Goal: Information Seeking & Learning: Learn about a topic

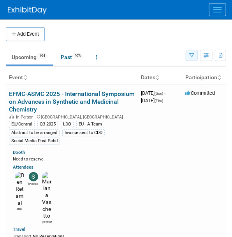
click at [194, 54] on button "button" at bounding box center [192, 55] width 12 height 11
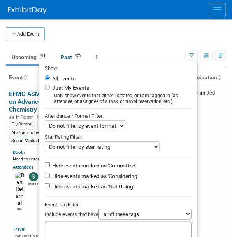
click at [84, 183] on label "Hide events marked as 'Not Going'" at bounding box center [92, 187] width 83 height 8
click at [50, 184] on input "Hide events marked as 'Not Going'" at bounding box center [47, 186] width 5 height 5
checkbox input "true"
click at [85, 173] on label "Hide events marked as 'Considering'" at bounding box center [95, 176] width 88 height 8
click at [50, 173] on input "Hide events marked as 'Considering'" at bounding box center [47, 175] width 5 height 5
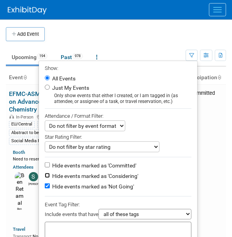
checkbox input "true"
click at [53, 225] on div at bounding box center [118, 230] width 147 height 17
type input "EU"
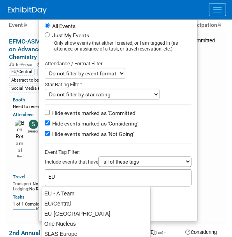
scroll to position [70, 0]
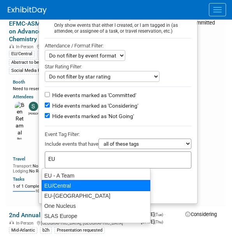
click at [78, 182] on div "EU/Central" at bounding box center [96, 185] width 109 height 11
type input "EU/Central"
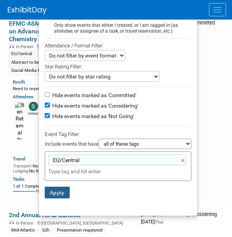
click at [53, 193] on button "Apply" at bounding box center [57, 193] width 25 height 12
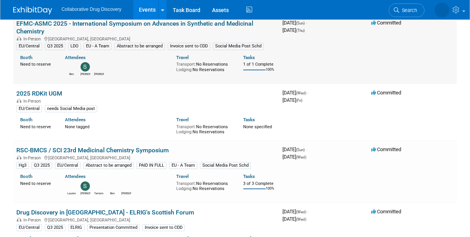
scroll to position [106, 0]
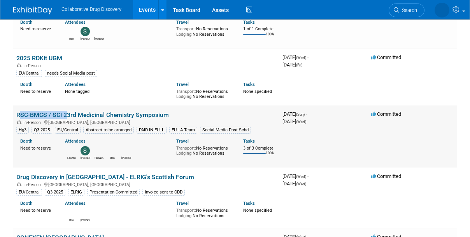
drag, startPoint x: 14, startPoint y: 114, endPoint x: 63, endPoint y: 113, distance: 48.6
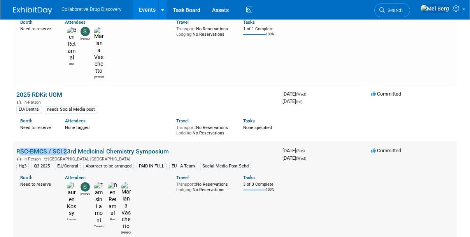
click at [63, 142] on td "RSC-BMCS / SCI 23rd Medicinal Chemistry Symposium In-Person Cambridge, United K…" at bounding box center [146, 191] width 266 height 99
copy link "RSC-BMCS / SCI"
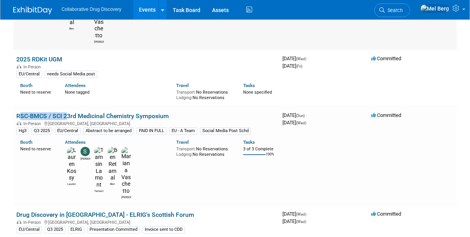
scroll to position [177, 0]
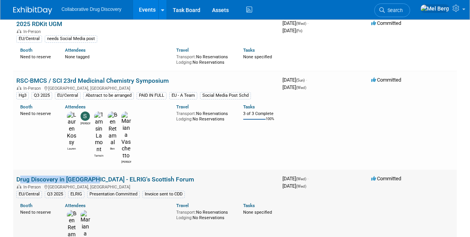
drag, startPoint x: 12, startPoint y: 105, endPoint x: 91, endPoint y: 104, distance: 78.2
click at [91, 170] on td "Drug Discovery in Scotland - ELRIG's Scottish Forum In-Person Glasgow, United K…" at bounding box center [146, 219] width 266 height 99
copy link "Drug Discovery in Scotland"
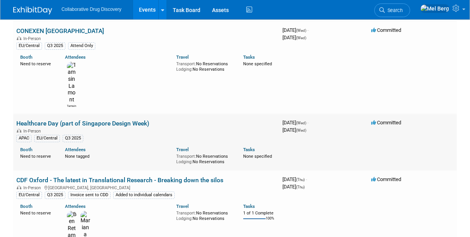
scroll to position [459, 0]
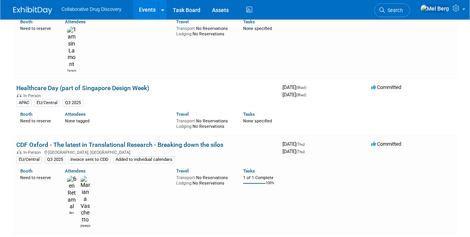
drag, startPoint x: 14, startPoint y: 123, endPoint x: 192, endPoint y: 115, distance: 177.9
copy link "8th RSC-CICAG/RSC-BMCS in Artificial Intelligence in Chemistry"
drag, startPoint x: 11, startPoint y: 58, endPoint x: 103, endPoint y: 60, distance: 91.8
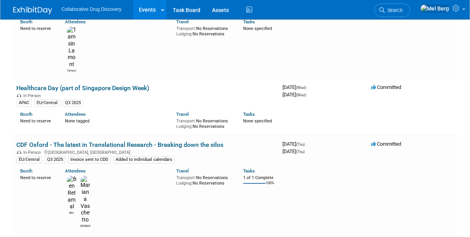
drag, startPoint x: 16, startPoint y: 61, endPoint x: 107, endPoint y: 59, distance: 91.4
copy link "Fragment Based Lead Discovery"
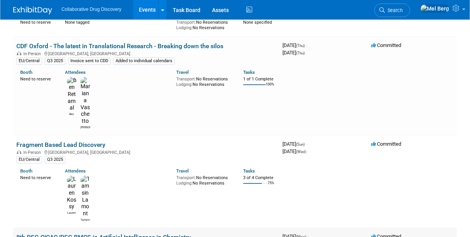
scroll to position [565, 0]
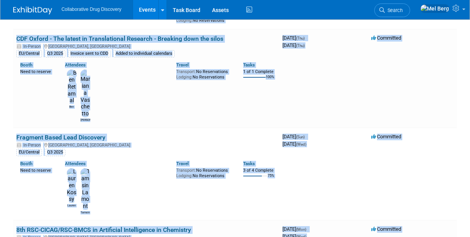
drag, startPoint x: 16, startPoint y: 142, endPoint x: 76, endPoint y: 139, distance: 60.7
drag, startPoint x: 12, startPoint y: 140, endPoint x: 75, endPoint y: 138, distance: 63.0
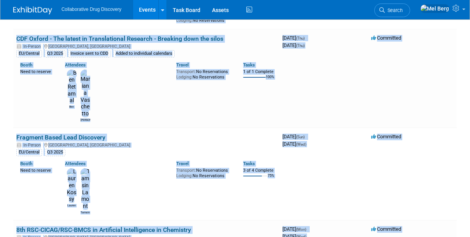
drag, startPoint x: 12, startPoint y: 142, endPoint x: 49, endPoint y: 140, distance: 37.8
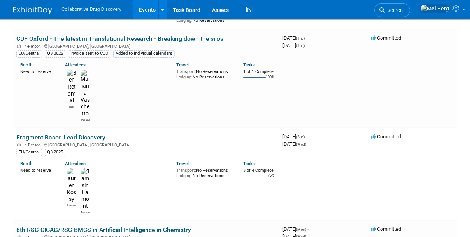
drag, startPoint x: 127, startPoint y: 136, endPoint x: 15, endPoint y: 140, distance: 112.1
copy link "smartLabs Summit 2025 ([GEOGRAPHIC_DATA])"
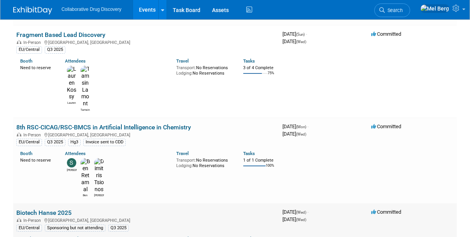
scroll to position [672, 0]
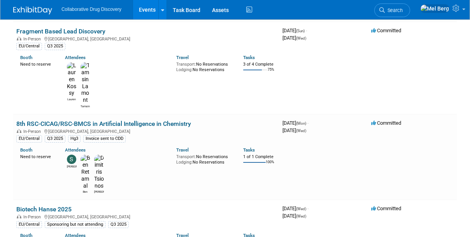
drag, startPoint x: 13, startPoint y: 158, endPoint x: 47, endPoint y: 153, distance: 34.6
copy link "[GEOGRAPHIC_DATA][DOMAIN_NAME]"
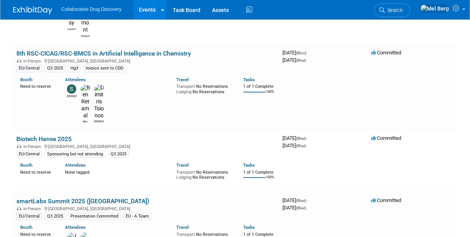
scroll to position [742, 0]
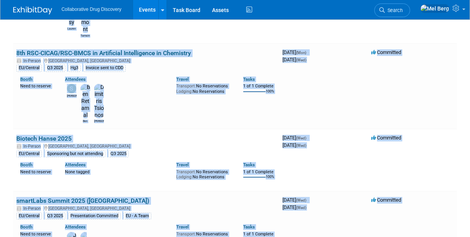
drag, startPoint x: 10, startPoint y: 156, endPoint x: 104, endPoint y: 152, distance: 94.6
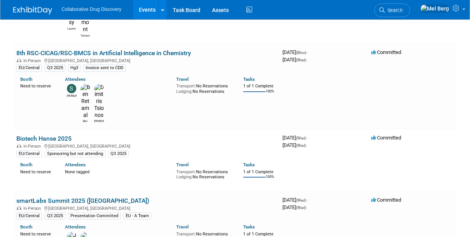
drag, startPoint x: 14, startPoint y: 152, endPoint x: 112, endPoint y: 154, distance: 97.6
copy link "Lab of the Future Europe 2025"
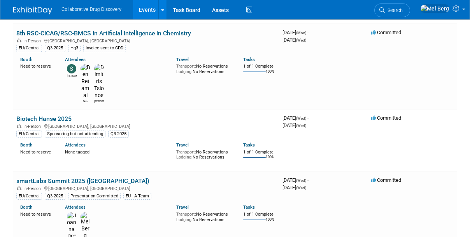
scroll to position [778, 0]
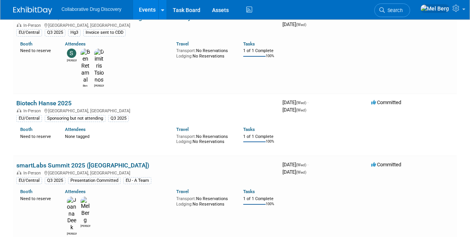
drag, startPoint x: 12, startPoint y: 181, endPoint x: 74, endPoint y: 183, distance: 61.5
drag, startPoint x: 72, startPoint y: 181, endPoint x: 14, endPoint y: 185, distance: 57.7
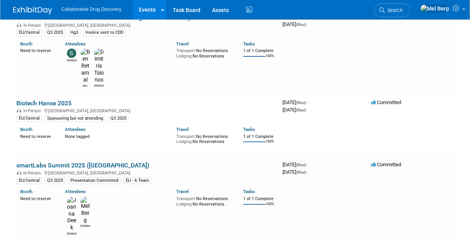
copy link "Festival of Biologics"
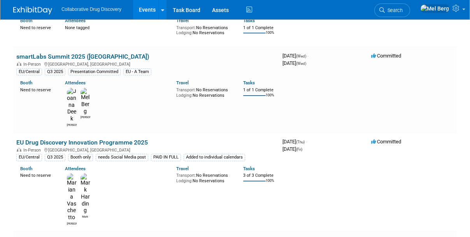
scroll to position [954, 0]
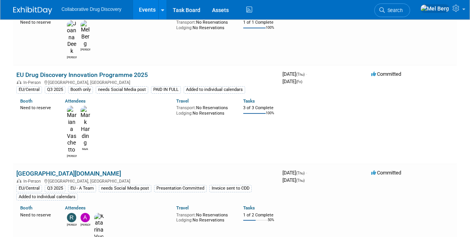
drag, startPoint x: 63, startPoint y: 67, endPoint x: 17, endPoint y: 70, distance: 46.0
copy link "BioTechX 2025"
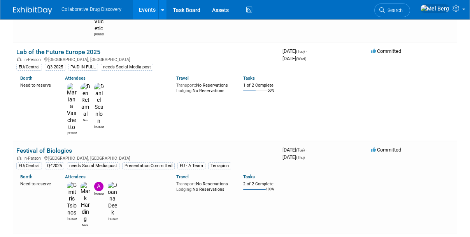
scroll to position [1202, 0]
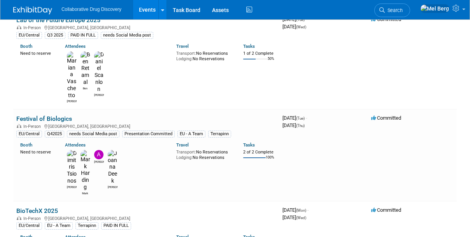
drag, startPoint x: 13, startPoint y: 129, endPoint x: 84, endPoint y: 127, distance: 71.2
